Goal: Go to known website: Access a specific website the user already knows

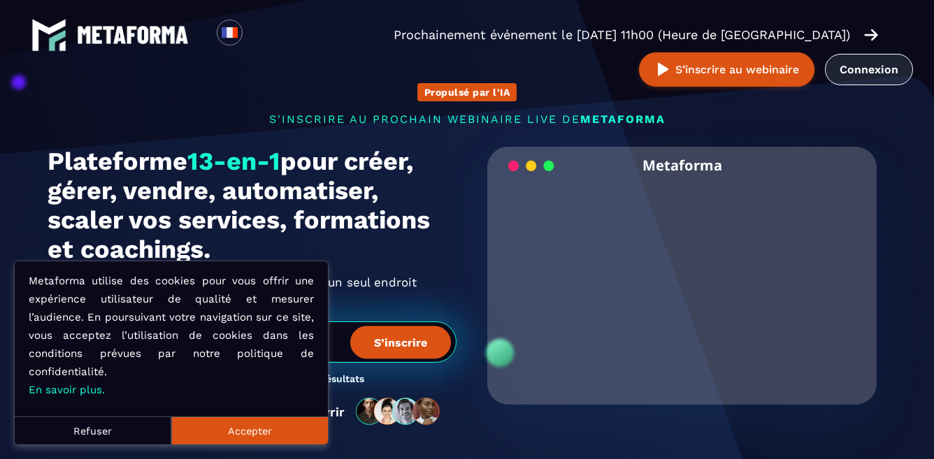
click at [866, 73] on link "Connexion" at bounding box center [869, 69] width 88 height 31
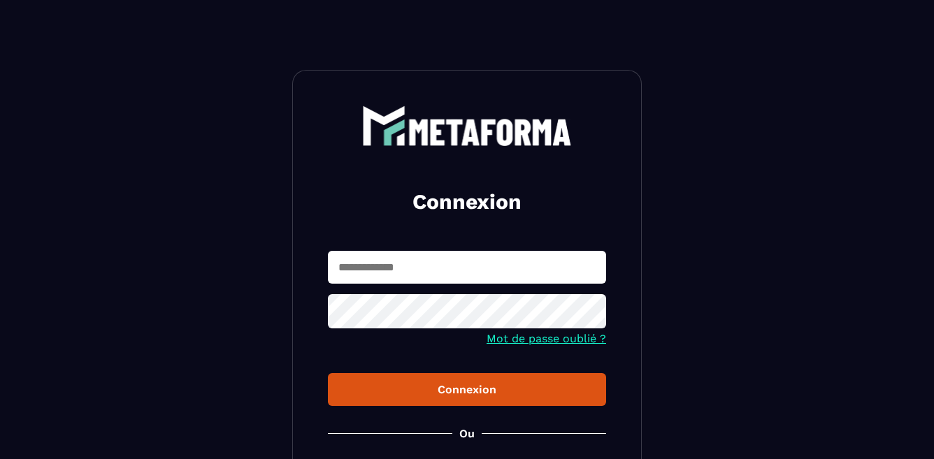
type input "**********"
click at [442, 387] on div "Connexion" at bounding box center [467, 389] width 256 height 13
